Goal: Task Accomplishment & Management: Complete application form

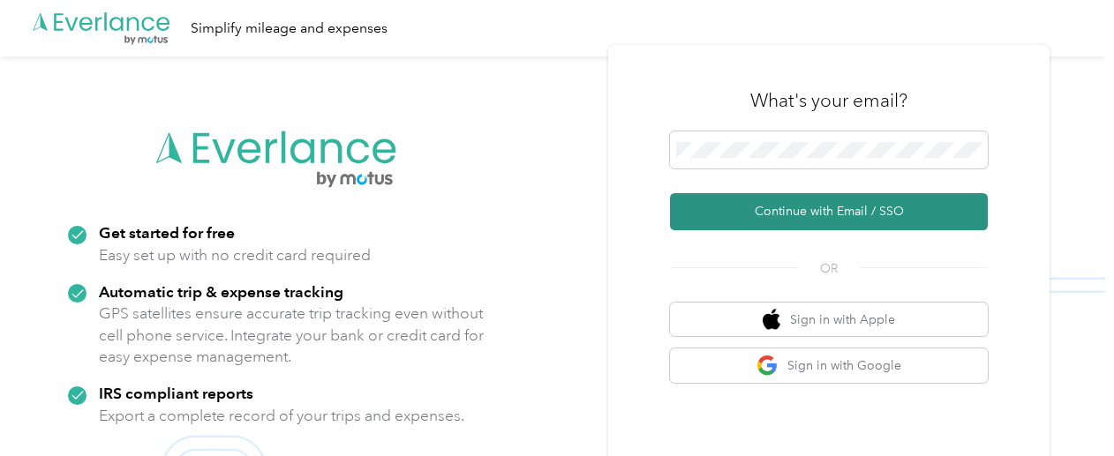
click at [814, 202] on button "Continue with Email / SSO" at bounding box center [829, 211] width 318 height 37
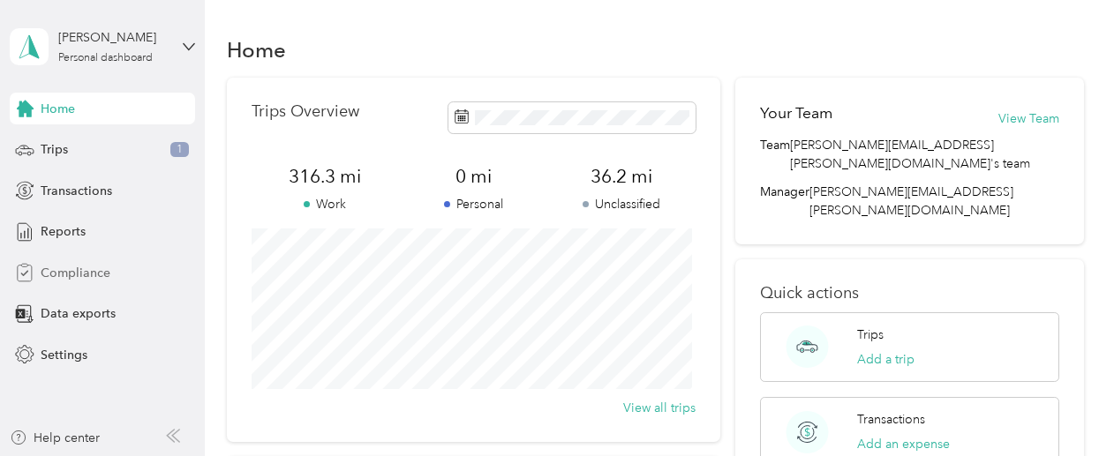
click at [95, 277] on span "Compliance" at bounding box center [76, 273] width 70 height 19
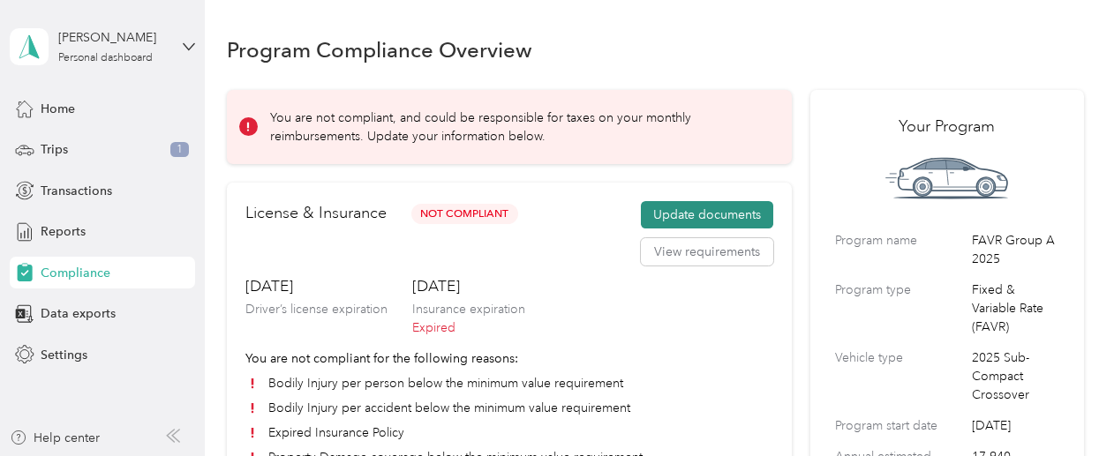
click at [687, 213] on button "Update documents" at bounding box center [707, 215] width 132 height 28
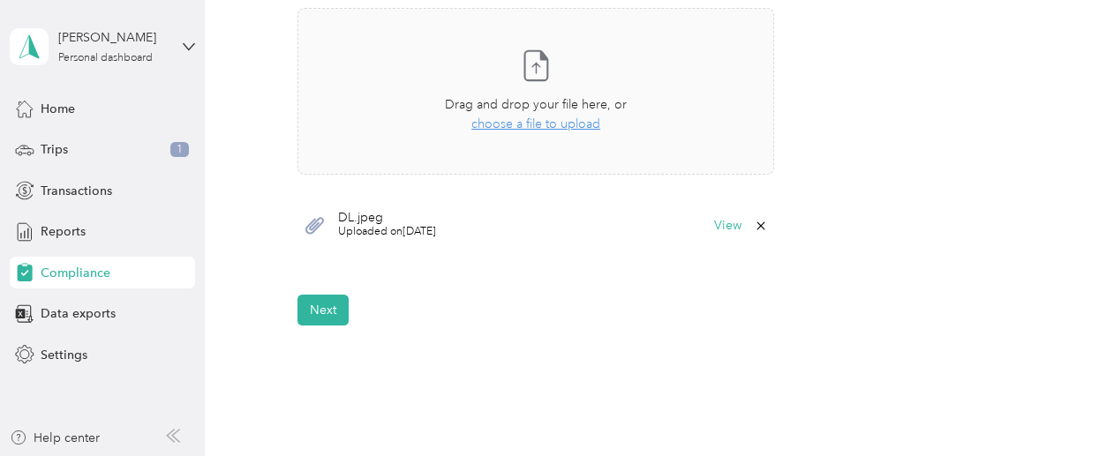
scroll to position [577, 0]
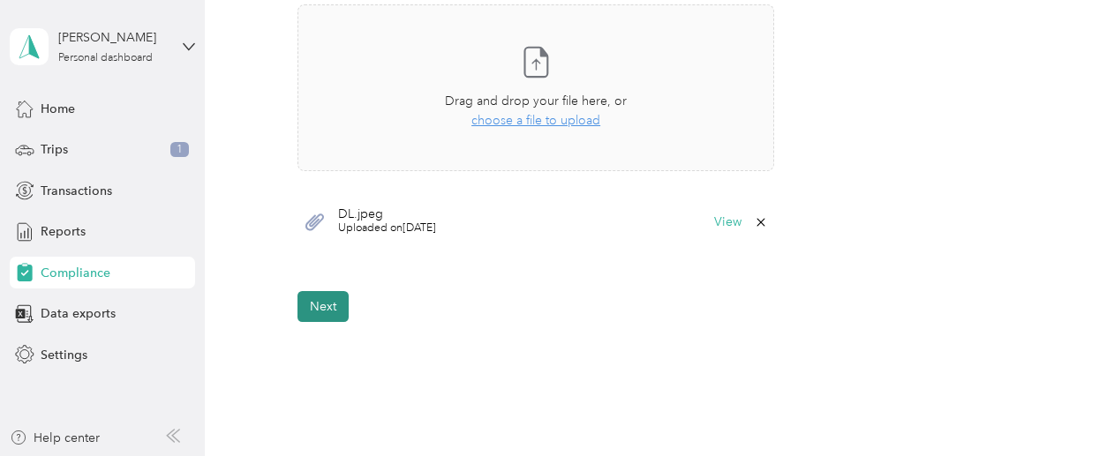
click at [320, 310] on button "Next" at bounding box center [322, 306] width 51 height 31
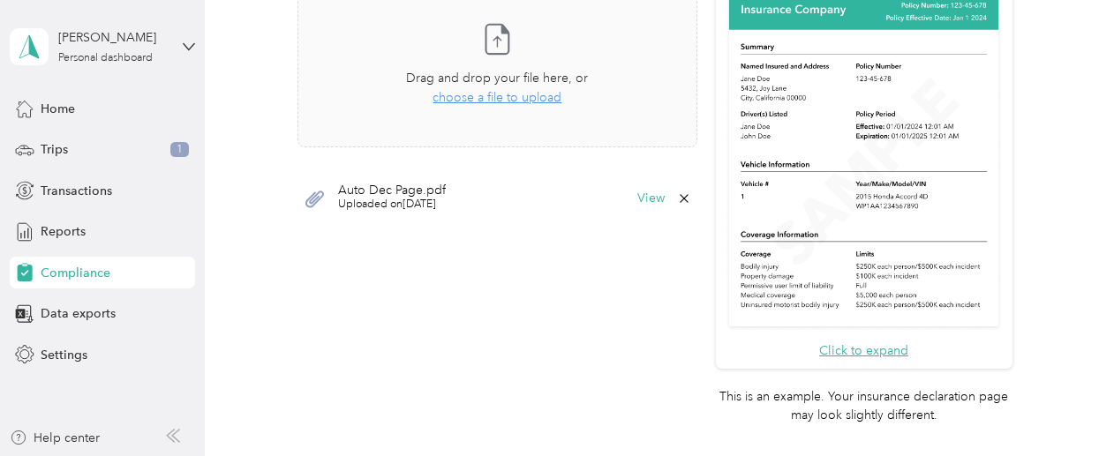
scroll to position [747, 0]
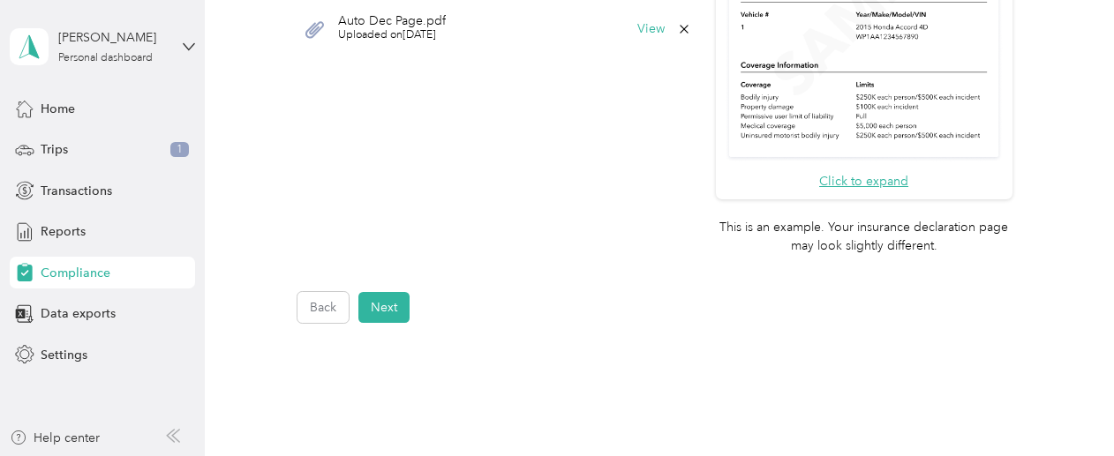
click at [677, 27] on icon at bounding box center [684, 29] width 14 height 14
click at [622, 51] on button "Yes" at bounding box center [635, 51] width 34 height 28
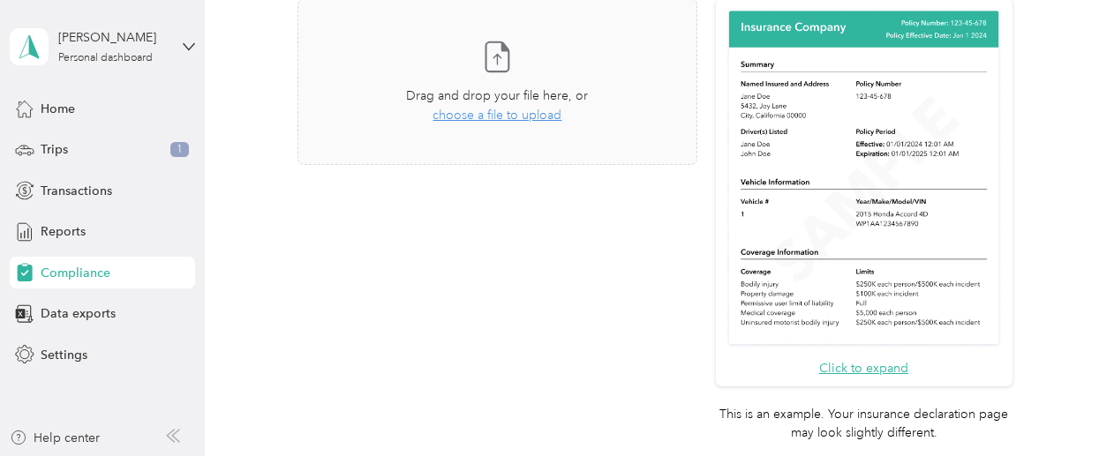
scroll to position [530, 0]
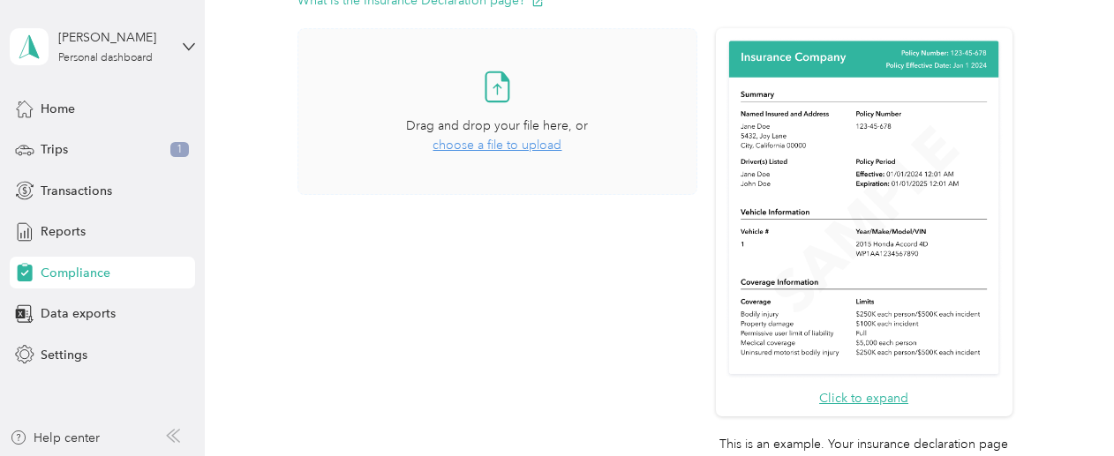
click at [520, 140] on span "choose a file to upload" at bounding box center [497, 145] width 129 height 15
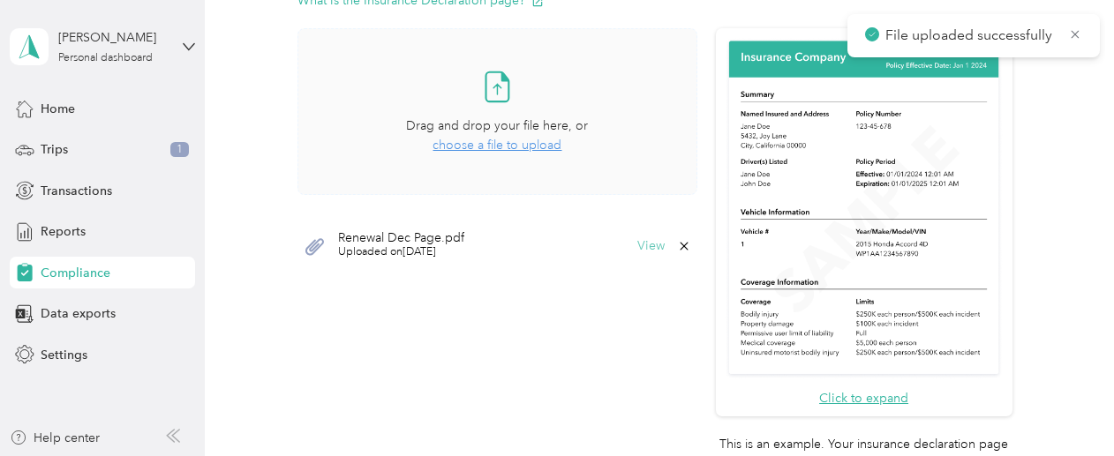
click at [637, 246] on button "View" at bounding box center [650, 246] width 27 height 12
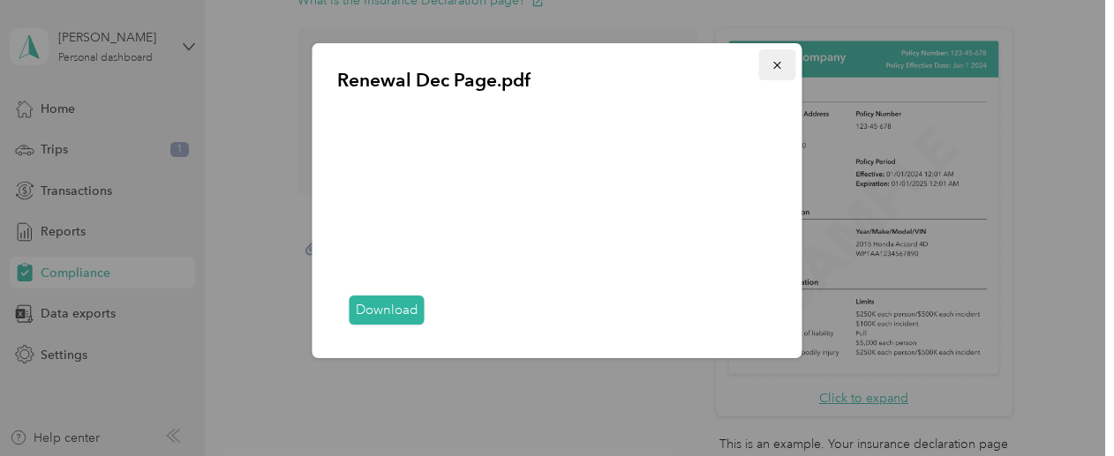
click at [779, 68] on icon "button" at bounding box center [777, 65] width 12 height 12
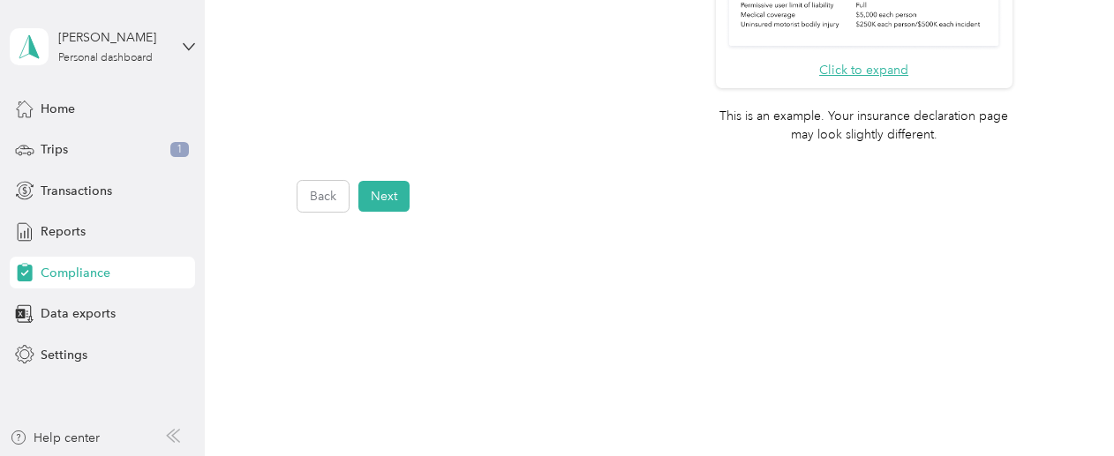
scroll to position [865, 0]
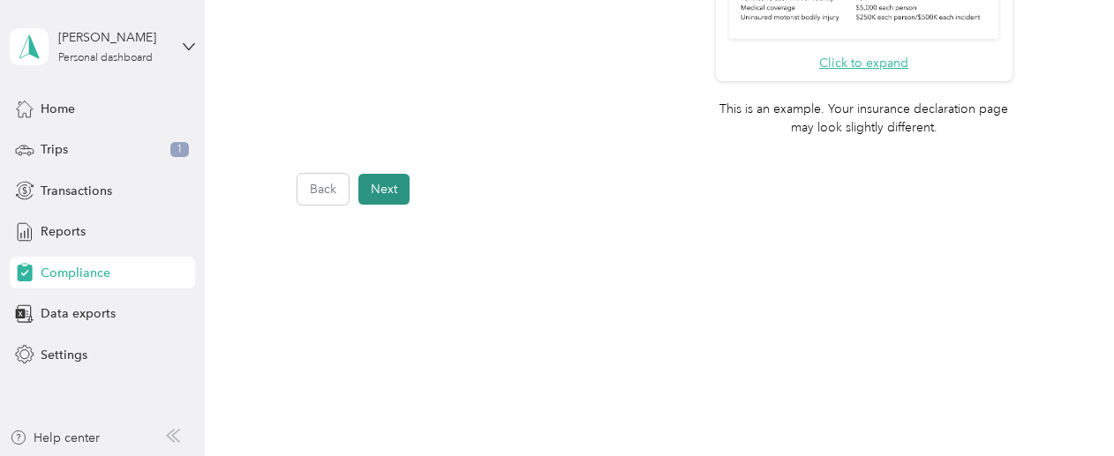
click at [378, 187] on button "Next" at bounding box center [383, 189] width 51 height 31
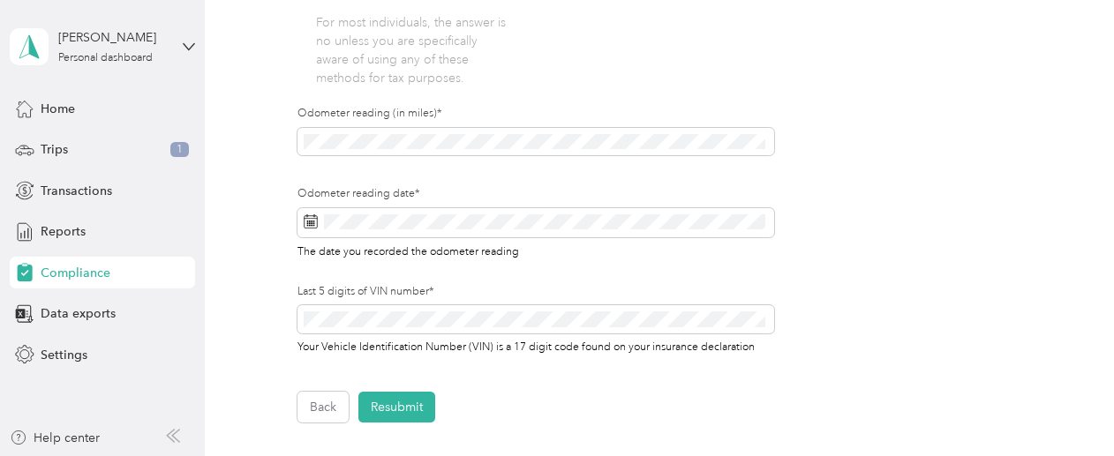
scroll to position [618, 0]
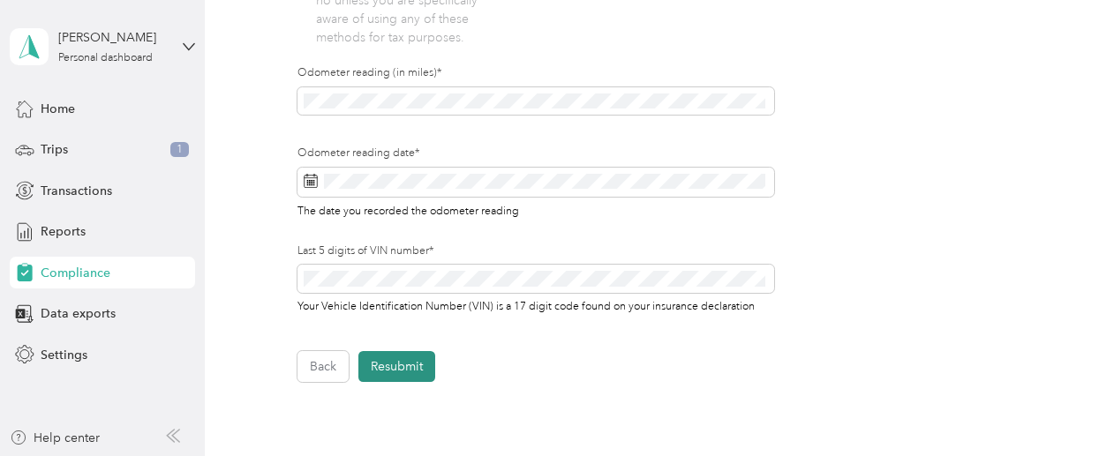
click at [415, 369] on button "Resubmit" at bounding box center [396, 366] width 77 height 31
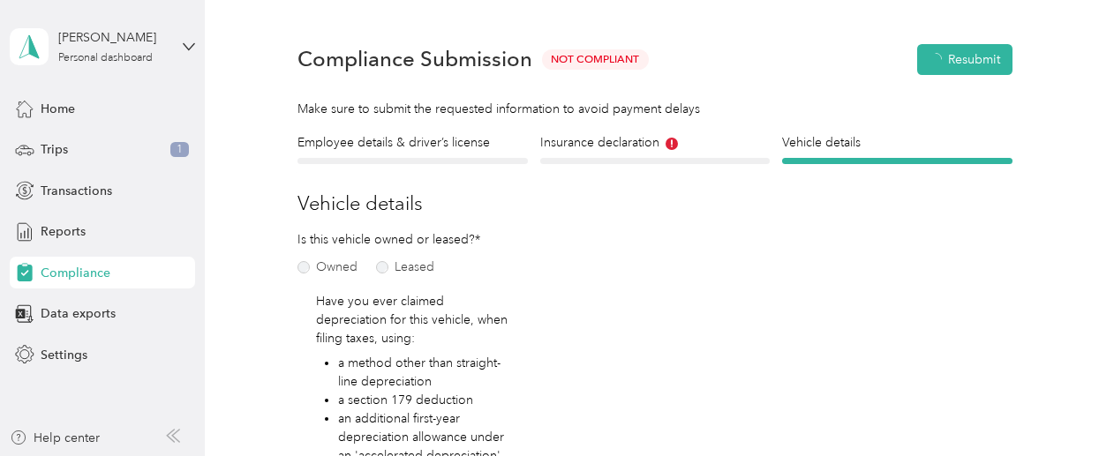
scroll to position [21, 0]
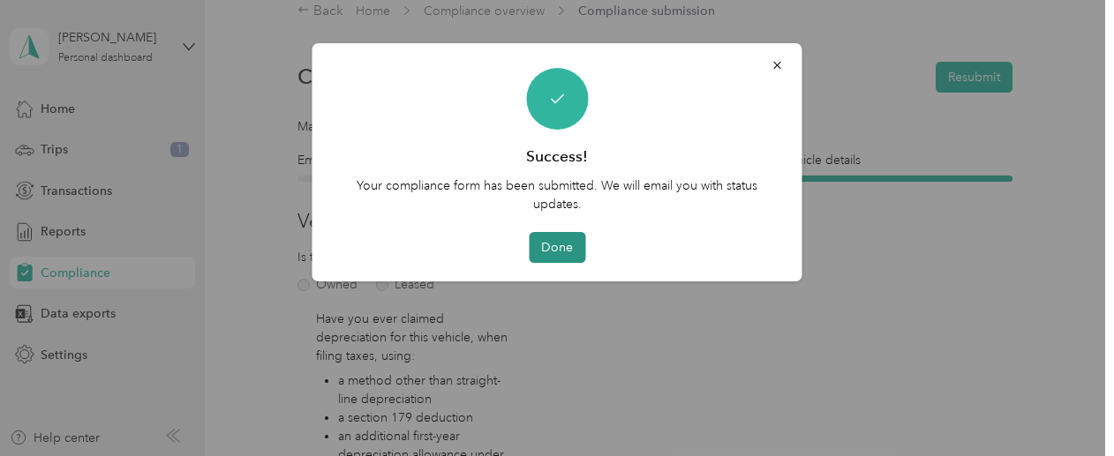
click at [554, 260] on button "Done" at bounding box center [557, 247] width 56 height 31
